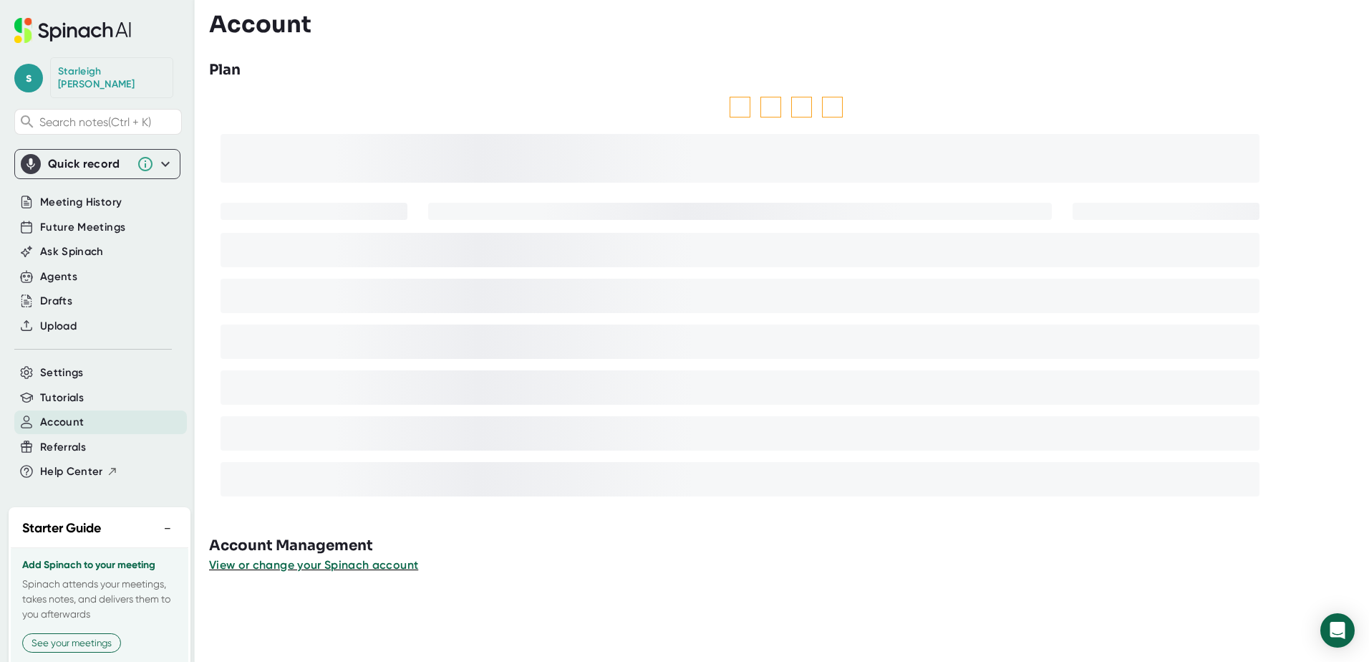
scroll to position [91, 0]
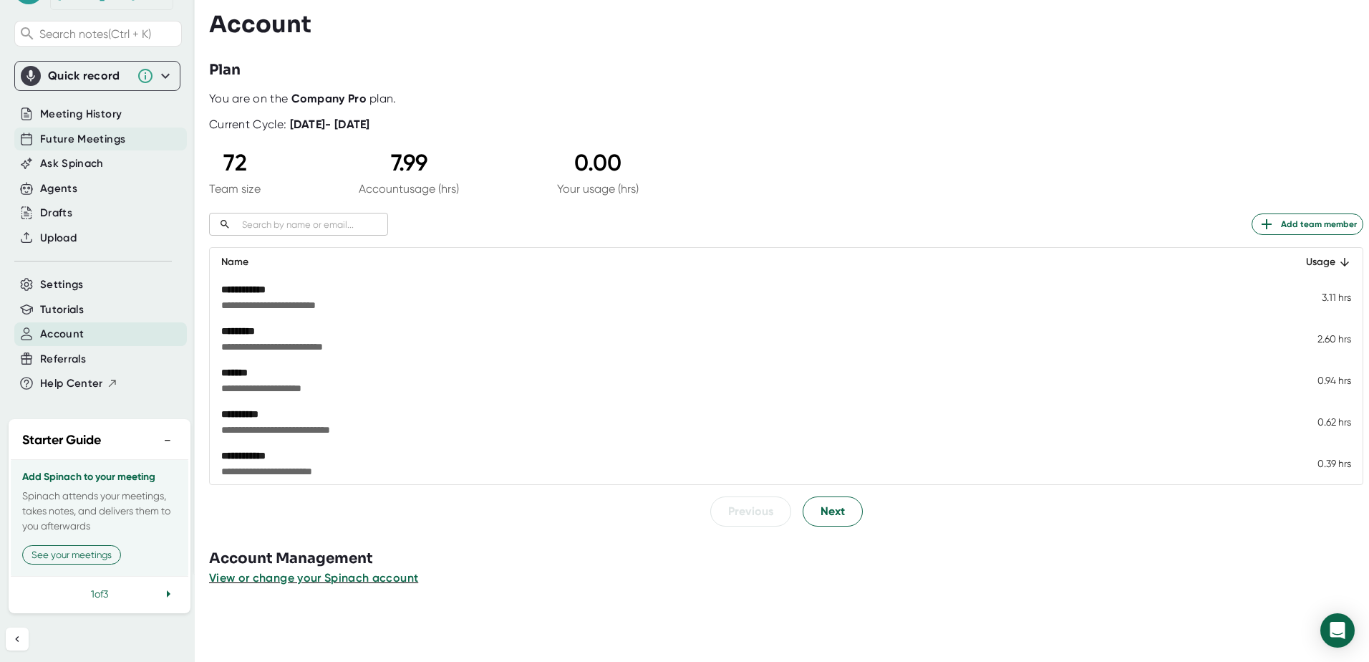
click at [108, 131] on span "Future Meetings" at bounding box center [82, 139] width 85 height 16
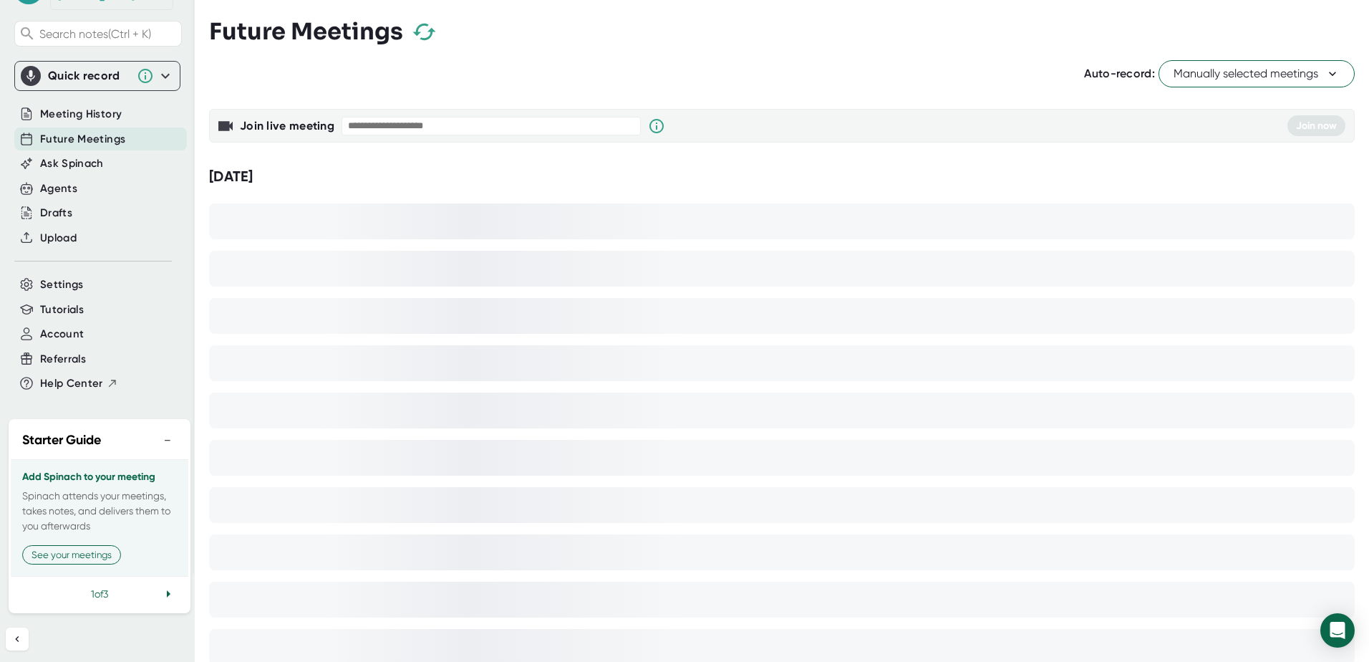
click at [158, 430] on button "−" at bounding box center [167, 440] width 19 height 21
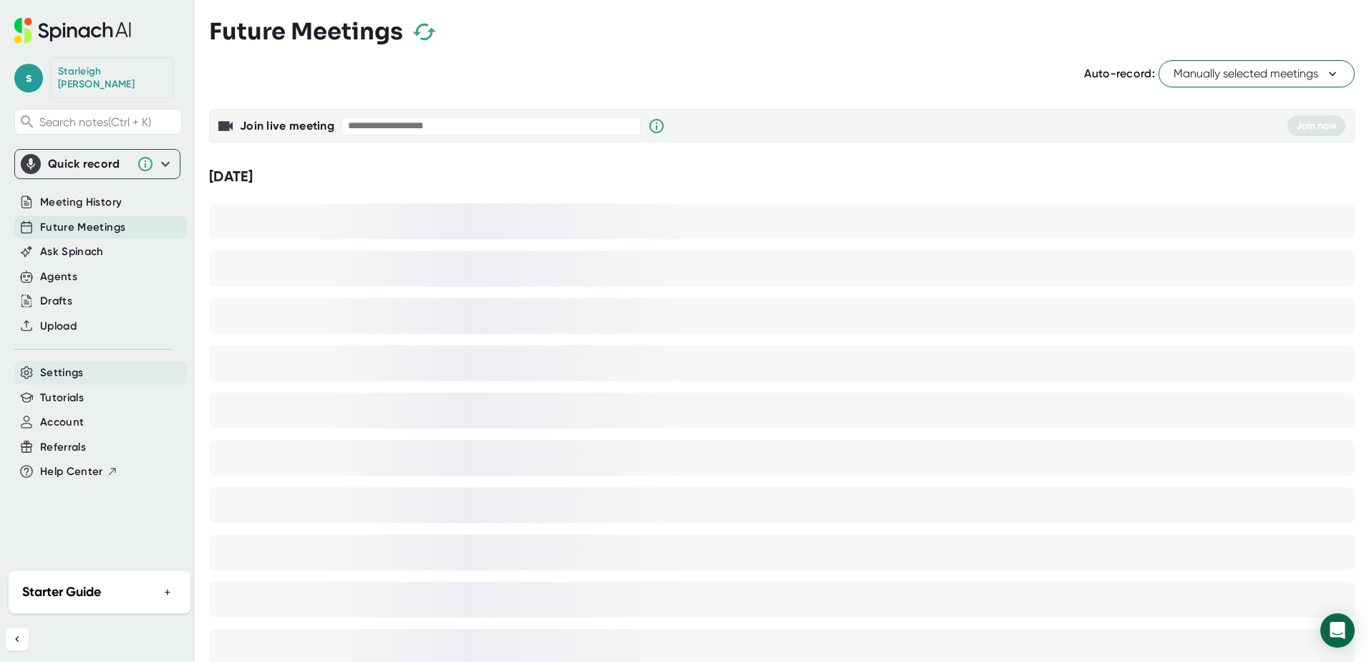
click at [117, 361] on div "Settings" at bounding box center [100, 373] width 173 height 24
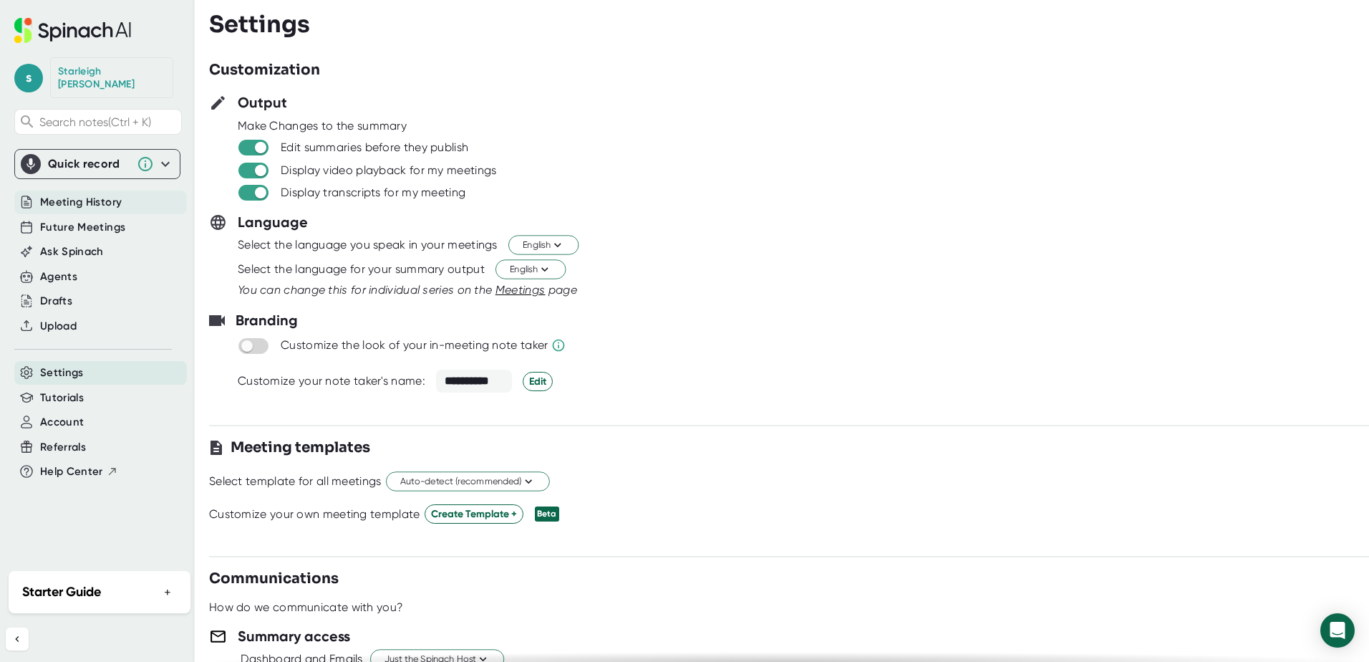
click at [109, 190] on div "Meeting History" at bounding box center [100, 202] width 173 height 24
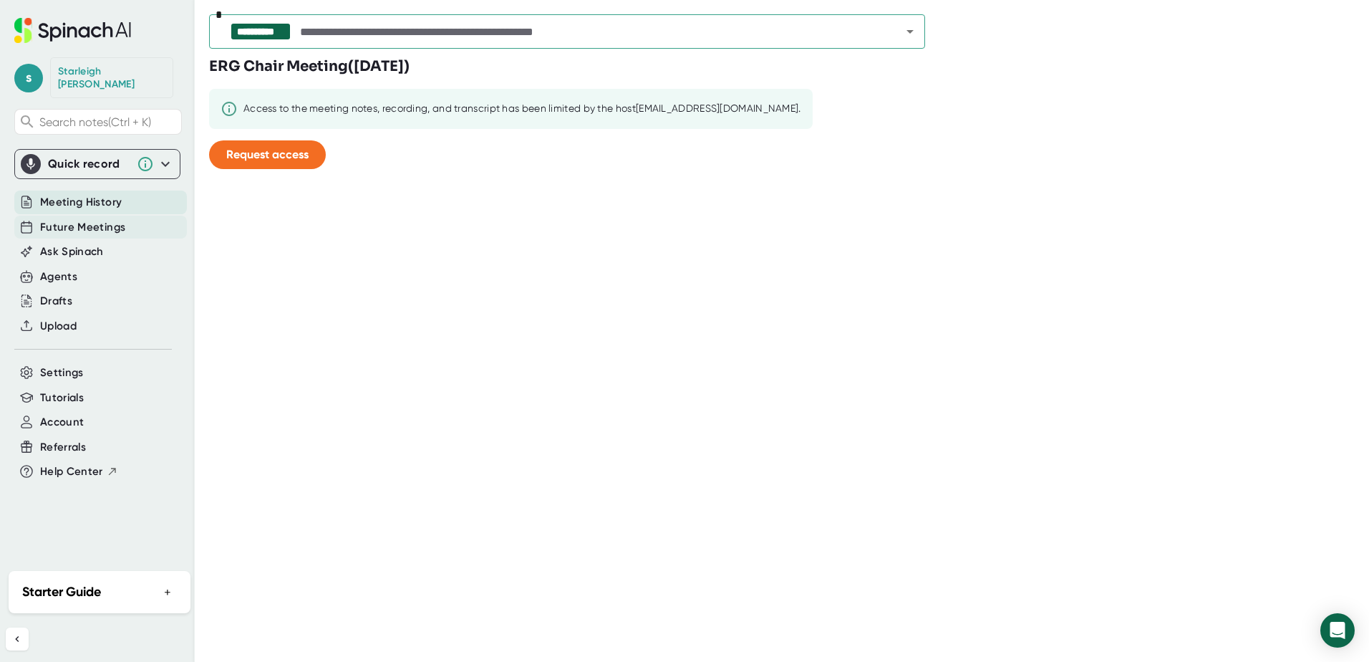
click at [98, 219] on span "Future Meetings" at bounding box center [82, 227] width 85 height 16
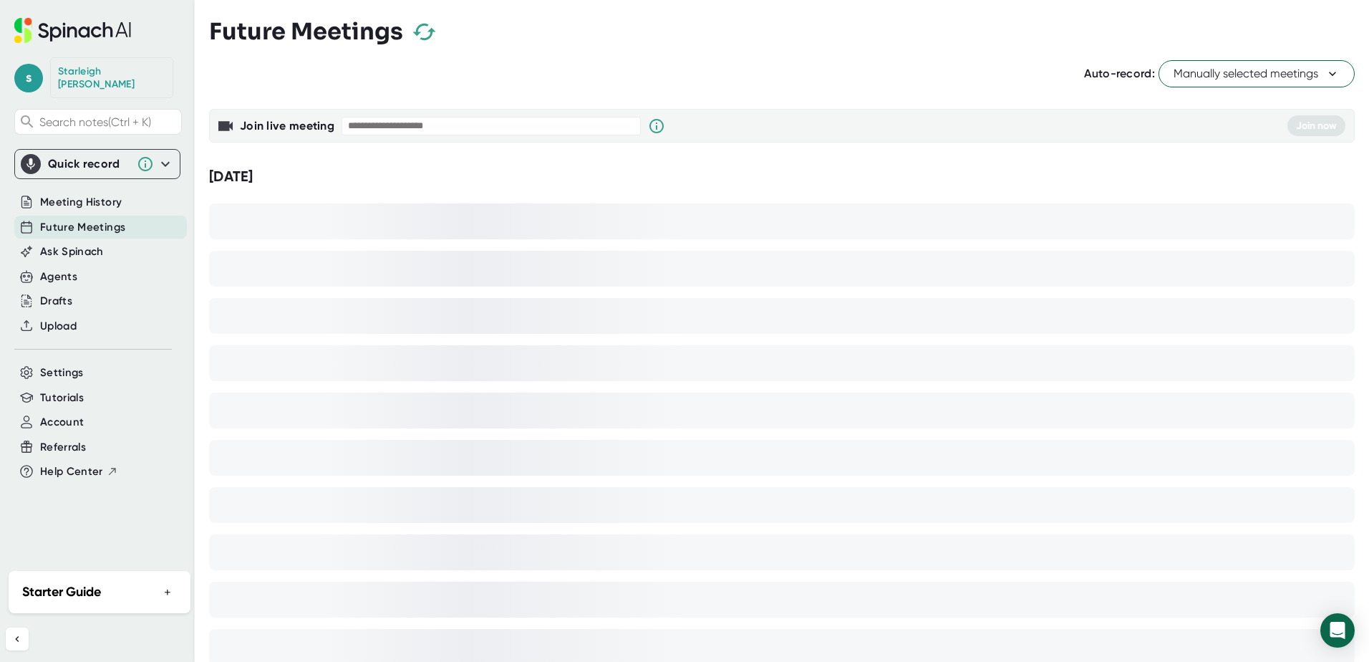
click at [160, 155] on icon at bounding box center [165, 163] width 17 height 17
